Goal: Navigation & Orientation: Find specific page/section

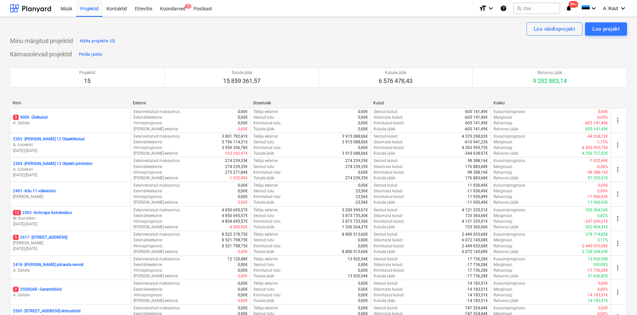
scroll to position [214, 0]
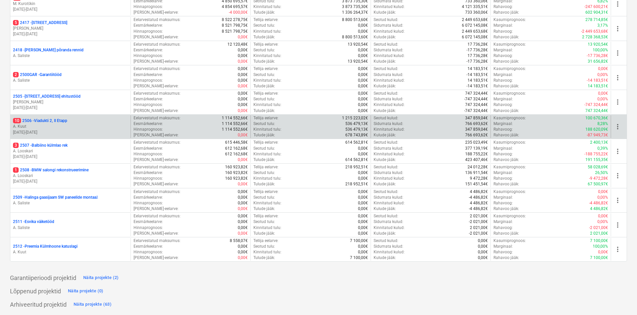
click at [51, 121] on p "10 2506 - Viadukti 2, II Etapp" at bounding box center [40, 121] width 54 height 6
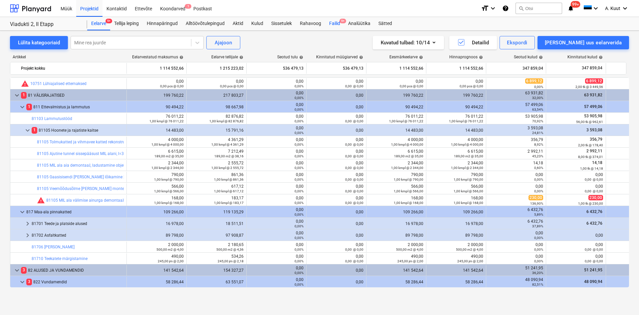
click at [337, 22] on div "Failid 9+" at bounding box center [334, 23] width 19 height 13
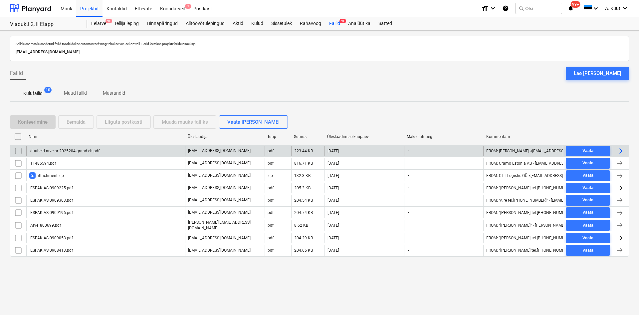
click at [78, 150] on div "duubeld arve nr 2025204 grand eh.pdf" at bounding box center [64, 150] width 70 height 5
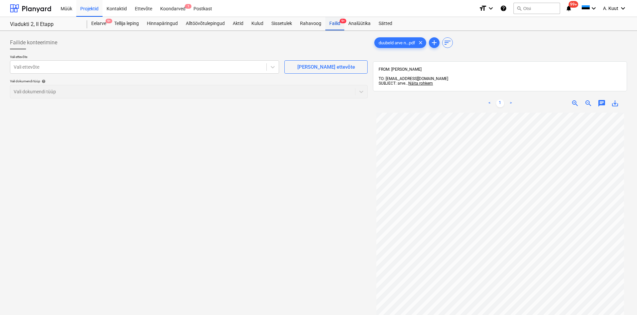
click at [330, 24] on div "Failid 9+" at bounding box center [334, 23] width 19 height 13
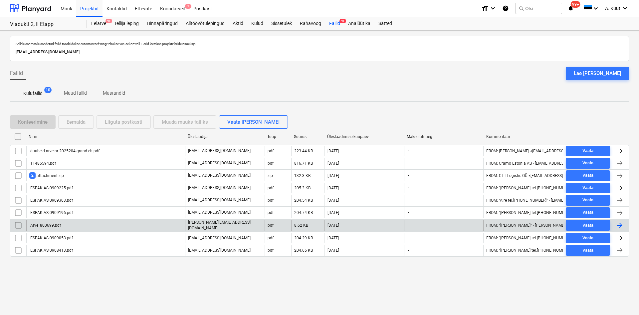
click at [89, 226] on div "Arve_800699.pdf" at bounding box center [105, 224] width 159 height 11
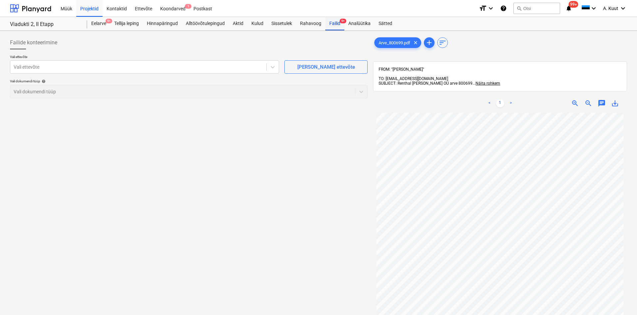
click at [332, 24] on div "Failid 9+" at bounding box center [334, 23] width 19 height 13
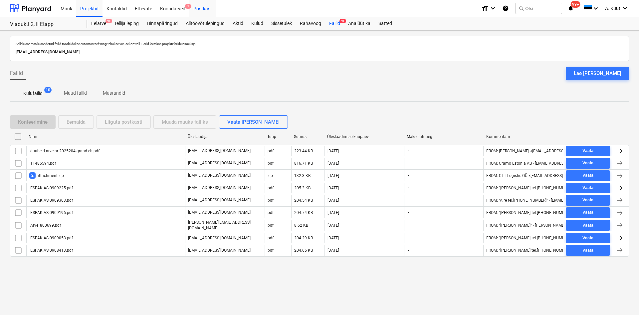
click at [197, 9] on div "Postkast" at bounding box center [202, 8] width 27 height 17
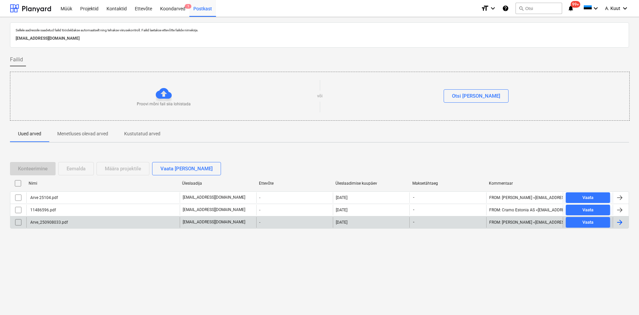
click at [50, 224] on div "Arve_250908033.pdf" at bounding box center [102, 222] width 153 height 11
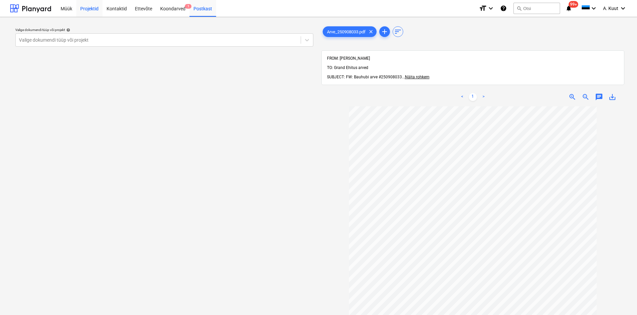
click at [88, 10] on div "Projektid" at bounding box center [89, 8] width 26 height 17
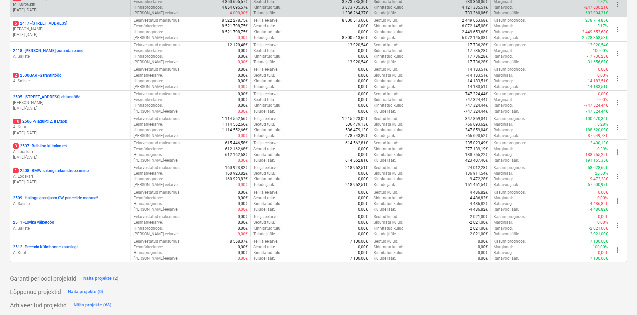
scroll to position [214, 0]
